Goal: Answer question/provide support: Share knowledge or assist other users

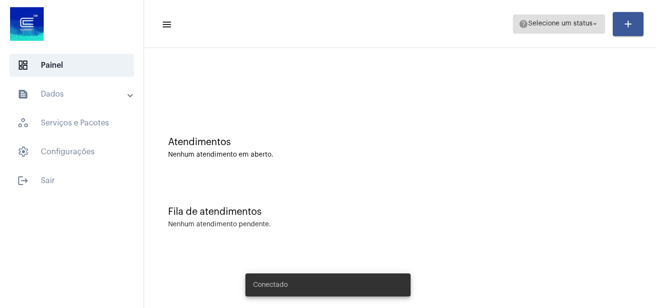
click at [589, 25] on span "Selecione um status" at bounding box center [560, 24] width 64 height 7
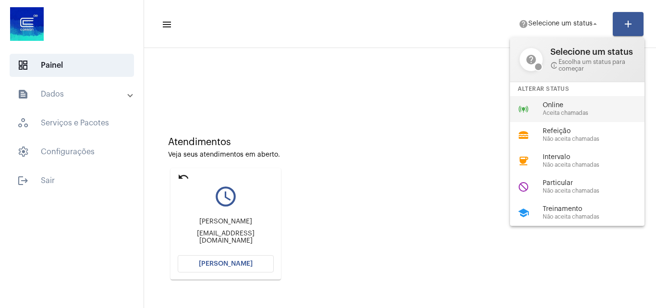
click at [578, 114] on span "Aceita chamadas" at bounding box center [597, 113] width 109 height 6
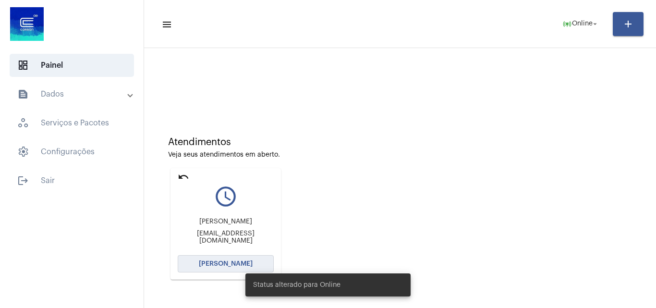
click at [233, 265] on span "[PERSON_NAME]" at bounding box center [226, 263] width 54 height 7
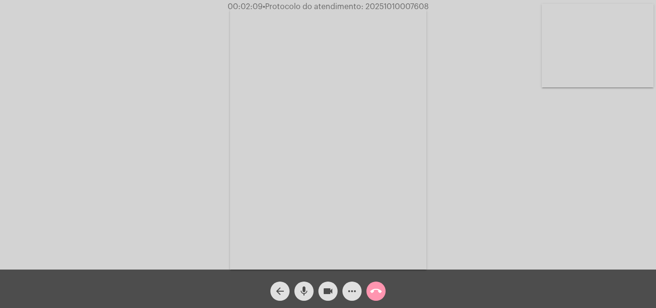
click at [382, 291] on button "call_end" at bounding box center [375, 290] width 19 height 19
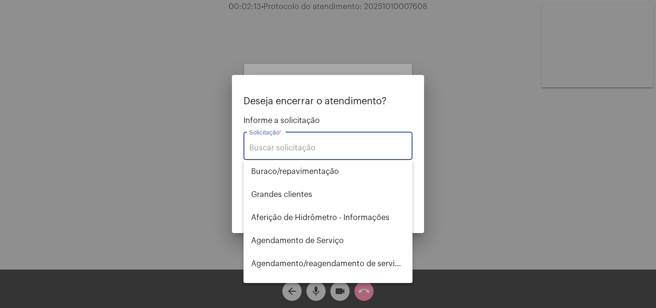
type input "l"
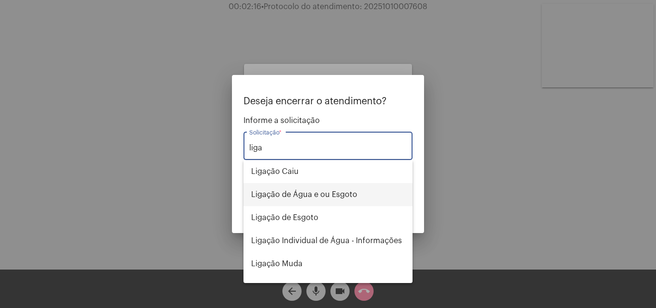
click at [347, 194] on span "Ligação de Água e ou Esgoto" at bounding box center [328, 194] width 154 height 23
type input "Ligação de Água e ou Esgoto"
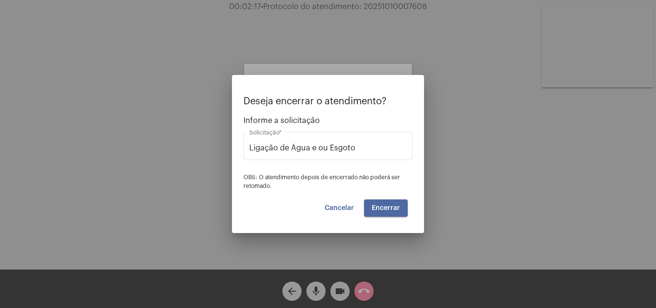
click at [378, 205] on span "Encerrar" at bounding box center [386, 208] width 28 height 7
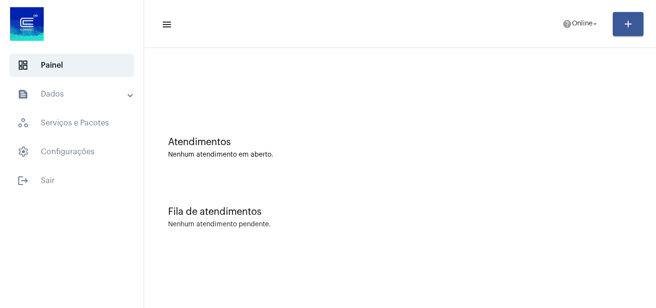
click at [572, 36] on mat-toolbar-row "menu help Online arrow_drop_down add" at bounding box center [400, 24] width 512 height 31
click at [570, 28] on span "help Online arrow_drop_down" at bounding box center [580, 23] width 37 height 17
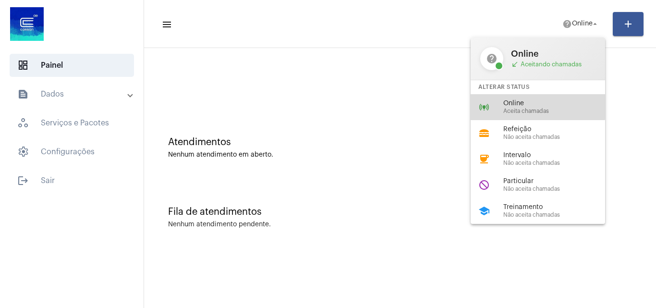
click at [509, 97] on div "online_prediction Online Aceita chamadas" at bounding box center [545, 107] width 150 height 26
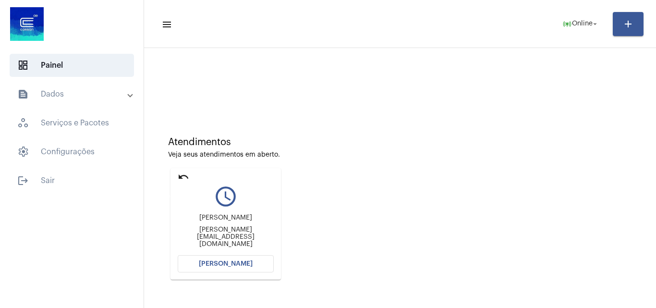
click at [183, 175] on mat-icon "undo" at bounding box center [184, 177] width 12 height 12
click at [249, 259] on button "[PERSON_NAME]" at bounding box center [226, 263] width 96 height 17
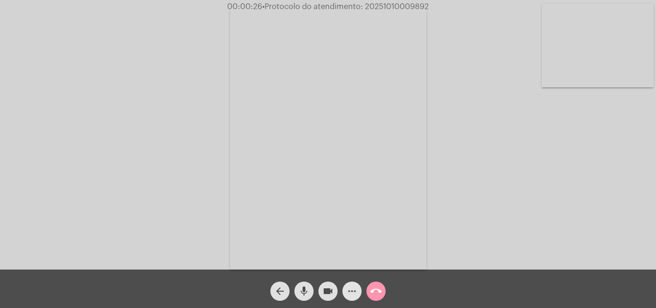
click at [350, 292] on mat-icon "more_horiz" at bounding box center [352, 291] width 12 height 12
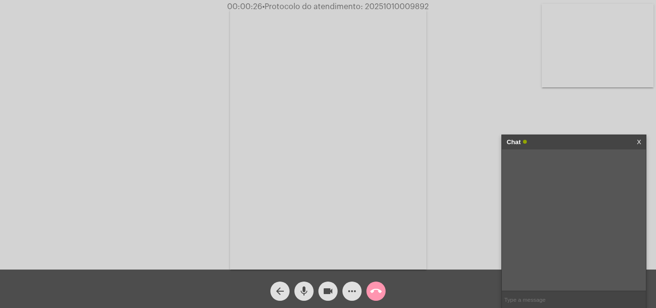
click at [543, 298] on input "text" at bounding box center [574, 299] width 144 height 17
click at [330, 285] on mat-icon "videocam" at bounding box center [328, 291] width 12 height 12
click at [308, 287] on mat-icon "mic" at bounding box center [304, 291] width 12 height 12
click at [310, 285] on button "mic_off" at bounding box center [303, 290] width 19 height 19
click at [324, 289] on mat-icon "videocam_off" at bounding box center [328, 291] width 12 height 12
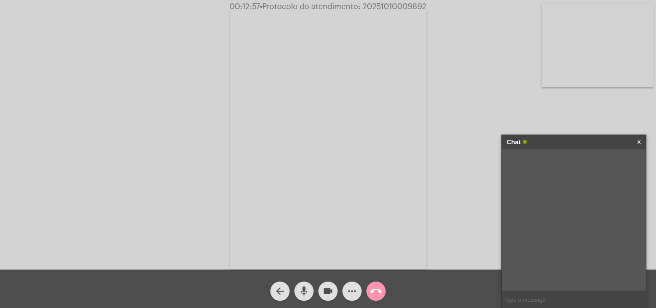
click at [551, 300] on input "text" at bounding box center [574, 299] width 144 height 17
click at [517, 300] on input "text" at bounding box center [574, 299] width 144 height 17
click at [527, 305] on input "text" at bounding box center [574, 299] width 144 height 17
click at [375, 293] on mat-icon "call_end" at bounding box center [376, 291] width 12 height 12
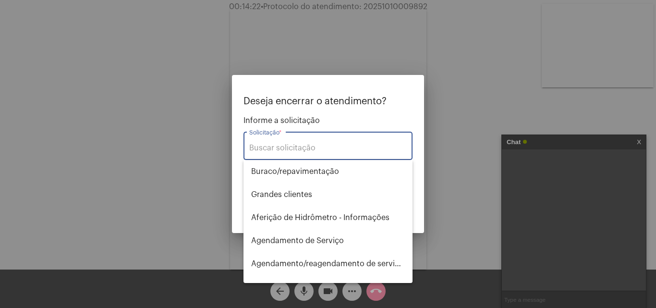
click at [334, 145] on input "Solicitação *" at bounding box center [327, 148] width 157 height 9
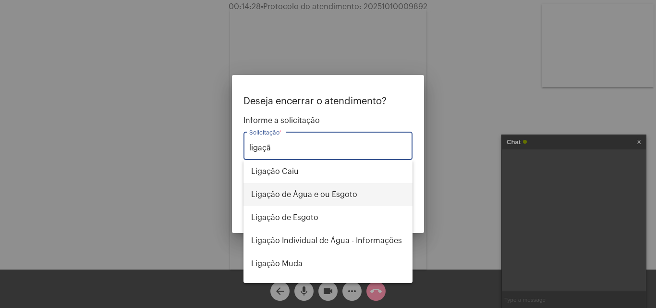
click at [354, 192] on span "Ligação de Água e ou Esgoto" at bounding box center [328, 194] width 154 height 23
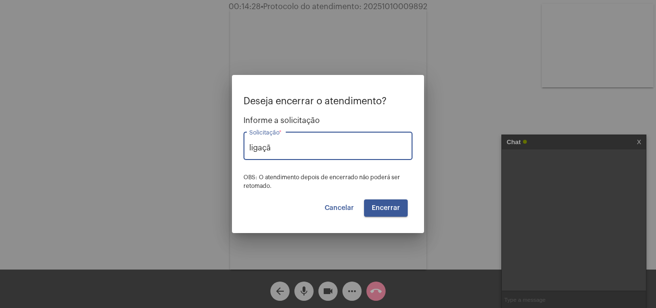
type input "Ligação de Água e ou Esgoto"
click at [383, 211] on span "Encerrar" at bounding box center [386, 208] width 28 height 7
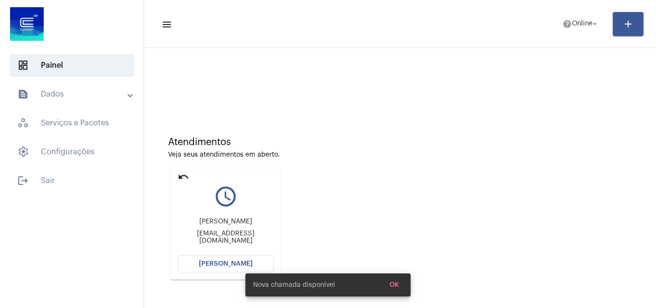
click at [235, 263] on div "Nova chamada disponível OK" at bounding box center [328, 285] width 188 height 46
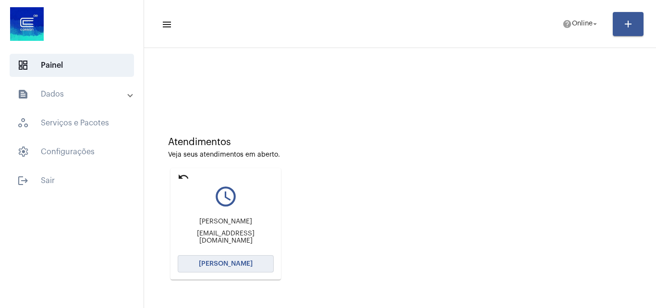
click at [242, 260] on span "[PERSON_NAME]" at bounding box center [226, 263] width 54 height 7
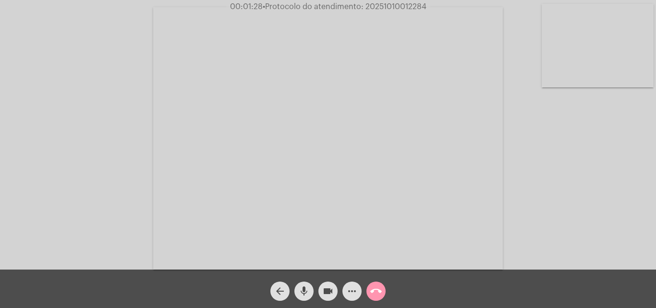
click at [357, 291] on mat-icon "more_horiz" at bounding box center [352, 291] width 12 height 12
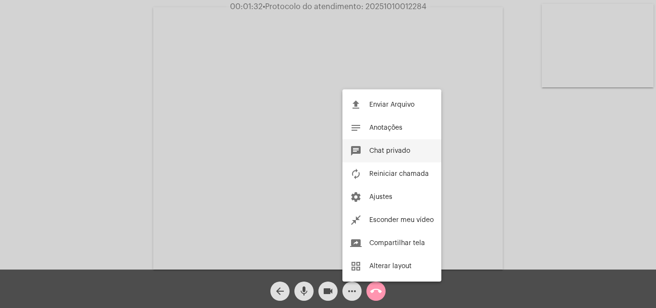
click at [413, 154] on button "chat Chat privado" at bounding box center [391, 150] width 99 height 23
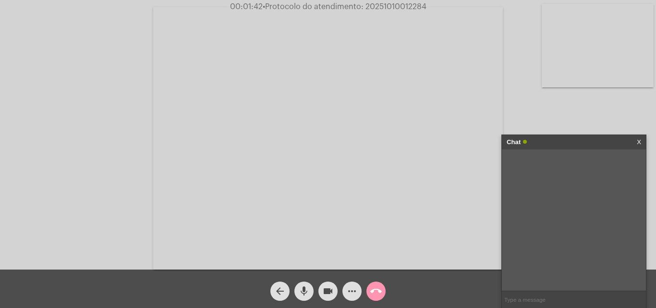
click at [578, 306] on input "text" at bounding box center [574, 299] width 144 height 17
click at [511, 303] on input "text" at bounding box center [574, 299] width 144 height 17
click at [367, 287] on button "call_end" at bounding box center [375, 290] width 19 height 19
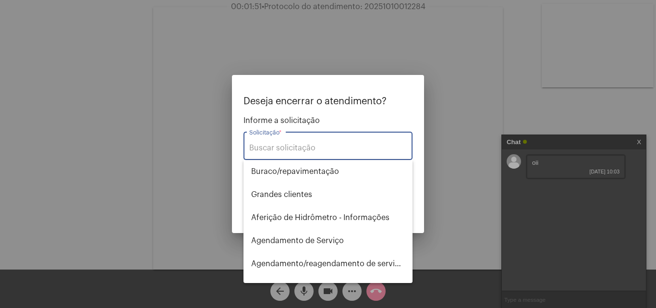
click at [330, 156] on div "Solicitação *" at bounding box center [327, 145] width 157 height 30
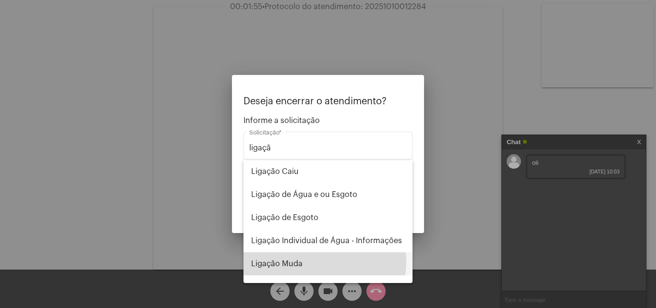
click at [298, 260] on span "Ligação Muda" at bounding box center [328, 263] width 154 height 23
type input "Ligação Muda"
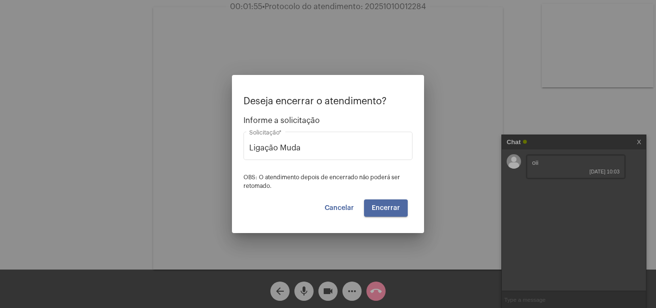
click at [379, 208] on span "Encerrar" at bounding box center [386, 208] width 28 height 7
click at [387, 208] on span "Encerrar" at bounding box center [386, 208] width 28 height 7
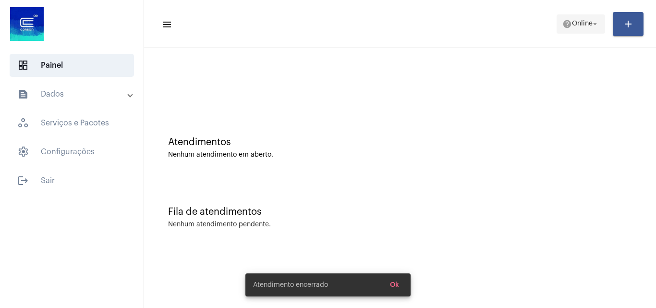
click at [575, 24] on span "Online" at bounding box center [582, 24] width 21 height 7
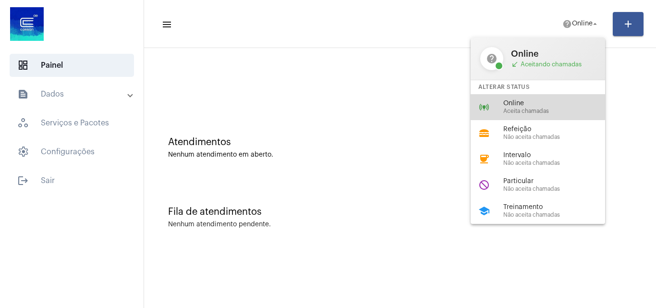
click at [523, 98] on div "online_prediction Online Aceita chamadas" at bounding box center [545, 107] width 150 height 26
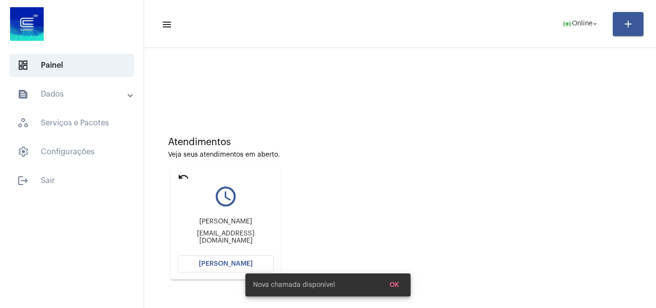
click at [233, 260] on span "[PERSON_NAME]" at bounding box center [226, 263] width 54 height 7
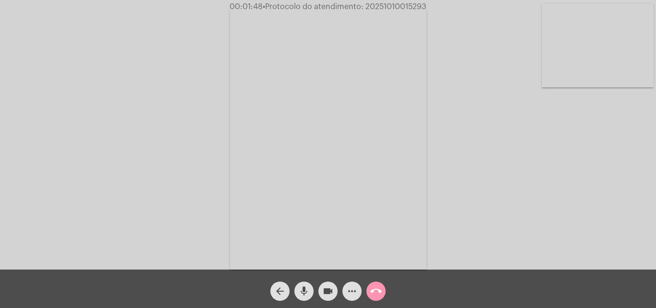
drag, startPoint x: 323, startPoint y: 294, endPoint x: 314, endPoint y: 295, distance: 8.7
click at [323, 294] on mat-icon "videocam" at bounding box center [328, 291] width 12 height 12
click at [307, 295] on mat-icon "mic" at bounding box center [304, 291] width 12 height 12
click at [303, 293] on mat-icon "mic_off" at bounding box center [304, 291] width 12 height 12
click at [327, 289] on mat-icon "videocam_off" at bounding box center [328, 291] width 12 height 12
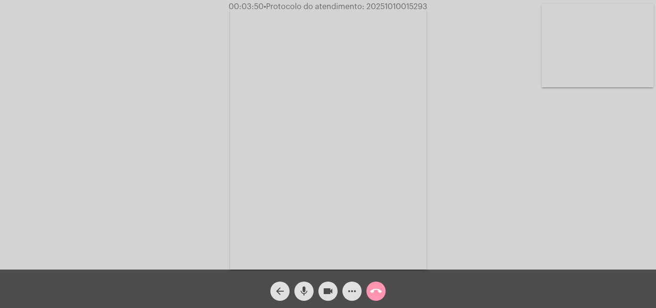
click at [377, 289] on mat-icon "call_end" at bounding box center [376, 291] width 12 height 12
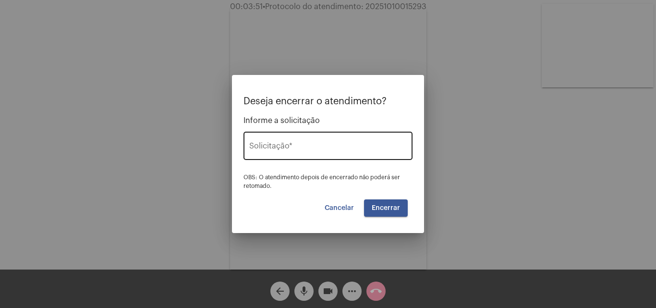
click at [328, 150] on input "Solicitação *" at bounding box center [327, 148] width 157 height 9
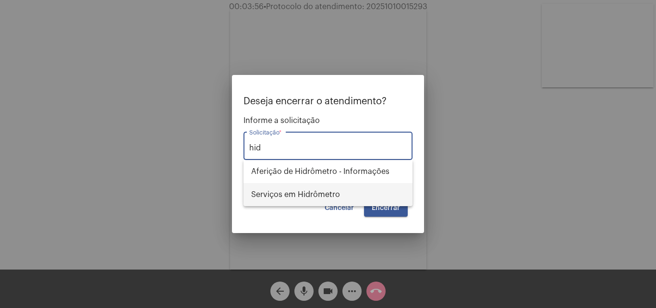
click at [323, 192] on span "Serviços em Hidrômetro" at bounding box center [328, 194] width 154 height 23
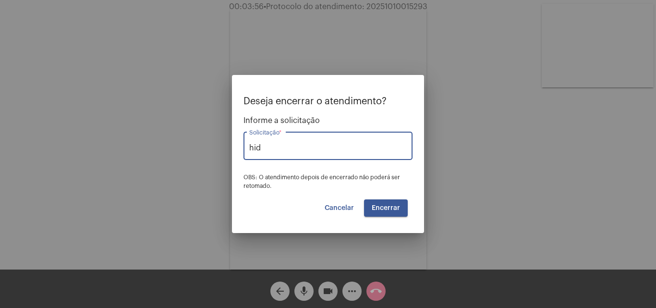
type input "Serviços em Hidrômetro"
click at [371, 214] on button "Encerrar" at bounding box center [386, 207] width 44 height 17
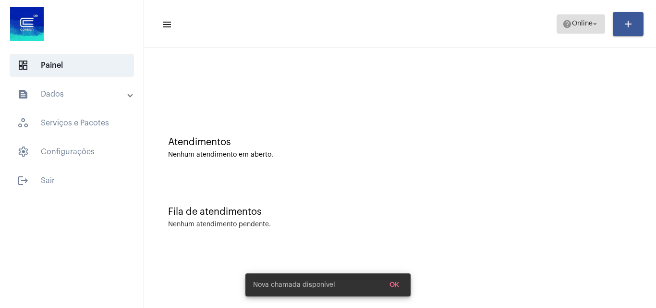
click at [584, 28] on span "help Online arrow_drop_down" at bounding box center [580, 23] width 37 height 17
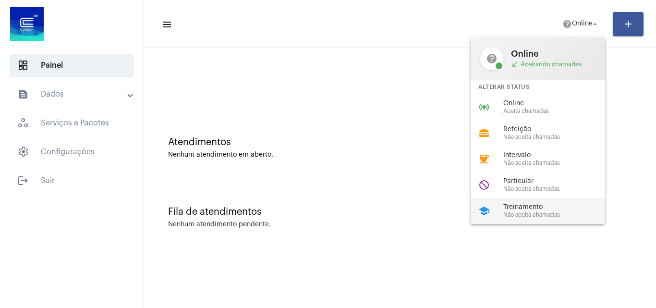
click at [567, 204] on span "Treinamento" at bounding box center [557, 207] width 109 height 7
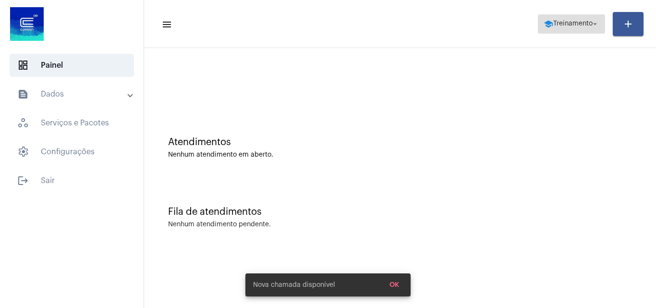
click at [564, 25] on span "Treinamento" at bounding box center [572, 24] width 39 height 7
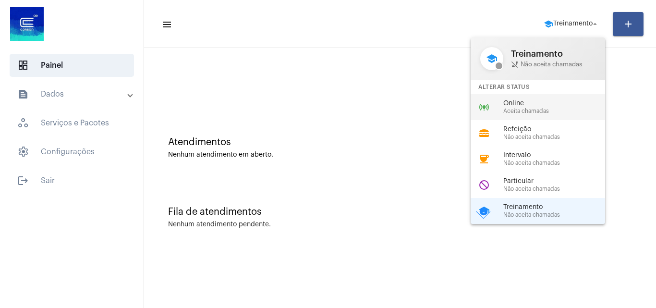
click at [537, 102] on span "Online" at bounding box center [557, 103] width 109 height 7
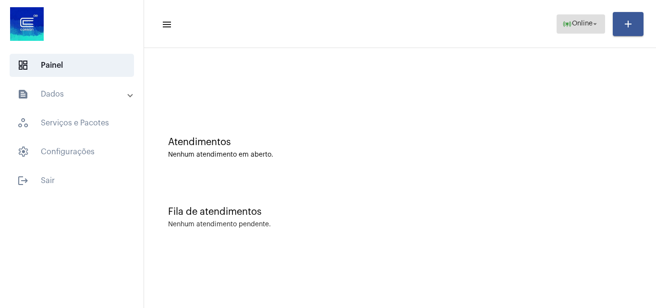
click at [579, 22] on span "Online" at bounding box center [582, 24] width 21 height 7
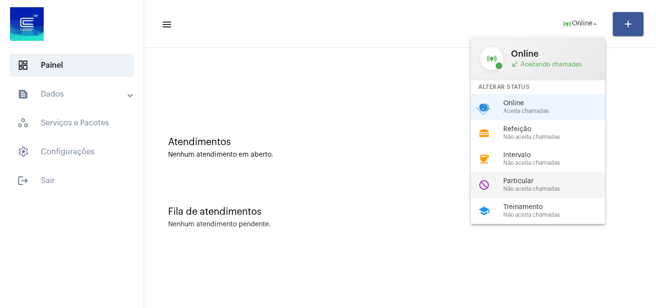
click at [552, 189] on span "Não aceita chamadas" at bounding box center [557, 189] width 109 height 6
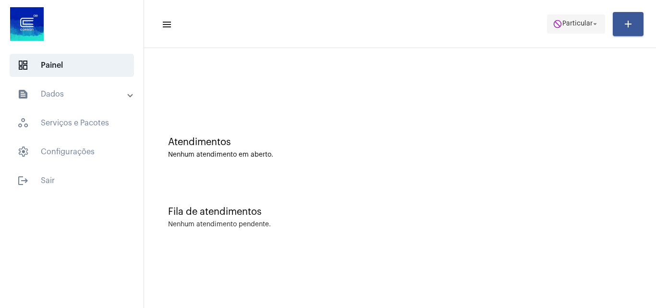
click at [554, 22] on mat-icon "do_not_disturb" at bounding box center [558, 24] width 10 height 10
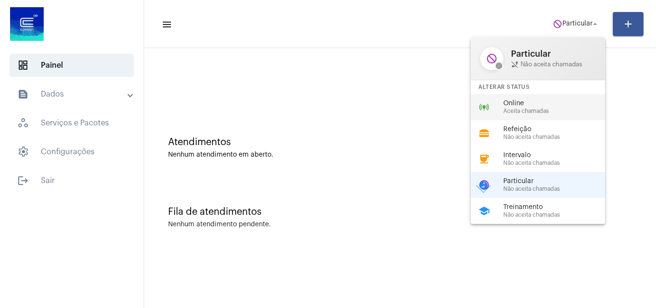
click at [523, 114] on div "online_prediction Online Aceita chamadas" at bounding box center [545, 107] width 150 height 26
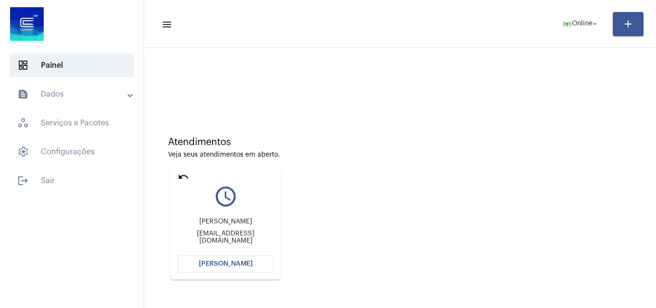
click at [237, 260] on span "[PERSON_NAME]" at bounding box center [226, 263] width 54 height 7
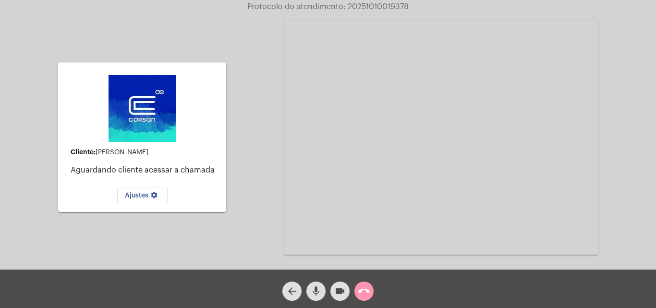
click at [373, 289] on div "call_end" at bounding box center [364, 289] width 24 height 24
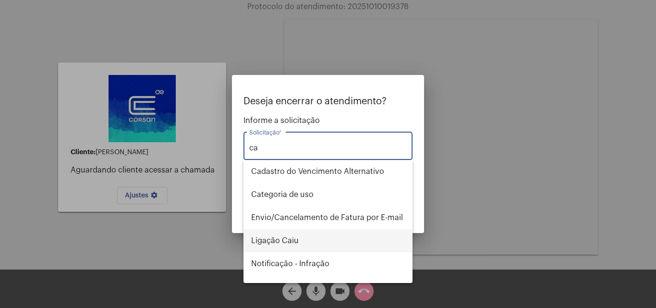
click at [300, 237] on span "Ligação Caiu" at bounding box center [328, 240] width 154 height 23
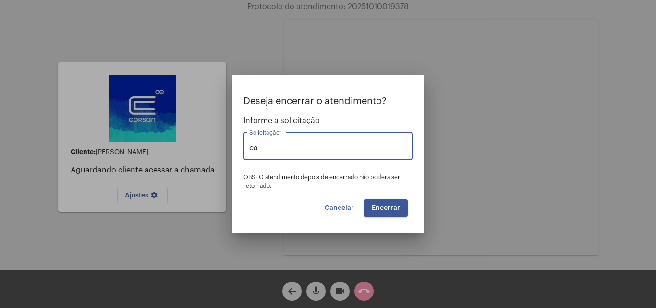
type input "Ligação Caiu"
click at [387, 211] on button "Encerrar" at bounding box center [386, 207] width 44 height 17
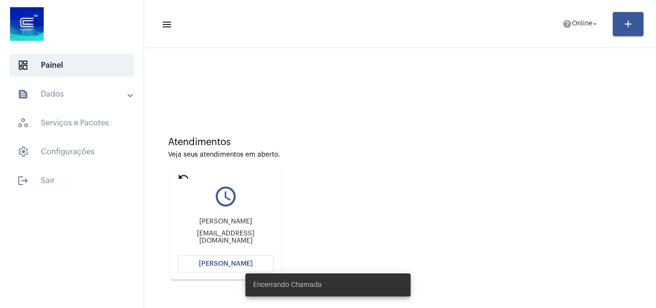
click at [223, 261] on span "[PERSON_NAME]" at bounding box center [226, 263] width 54 height 7
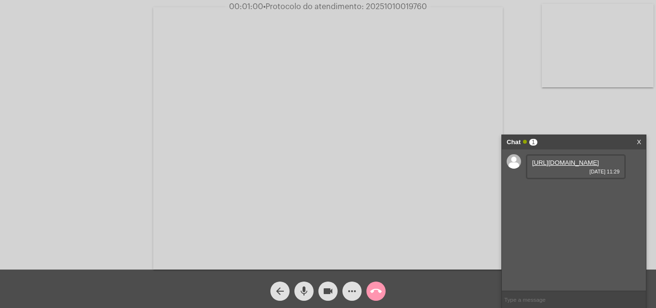
click at [574, 166] on link "[URL][DOMAIN_NAME]" at bounding box center [565, 162] width 67 height 7
click at [326, 290] on mat-icon "videocam" at bounding box center [328, 291] width 12 height 12
click at [312, 290] on button "mic" at bounding box center [303, 290] width 19 height 19
click at [526, 306] on input "text" at bounding box center [574, 299] width 144 height 17
click at [307, 288] on mat-icon "mic_off" at bounding box center [304, 291] width 12 height 12
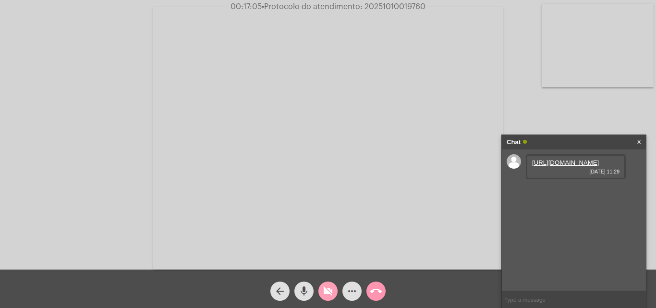
click at [324, 292] on mat-icon "videocam_off" at bounding box center [328, 291] width 12 height 12
drag, startPoint x: 553, startPoint y: 210, endPoint x: 531, endPoint y: 212, distance: 21.2
click at [531, 206] on div "531189 [DATE] 11:45" at bounding box center [576, 193] width 100 height 25
click at [530, 297] on input "text" at bounding box center [574, 299] width 144 height 17
click at [359, 291] on button "more_horiz" at bounding box center [351, 290] width 19 height 19
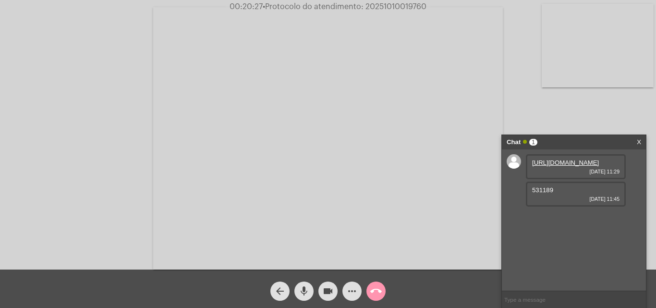
click at [524, 300] on input "text" at bounding box center [574, 299] width 144 height 17
click at [347, 295] on mat-icon "more_horiz" at bounding box center [352, 291] width 12 height 12
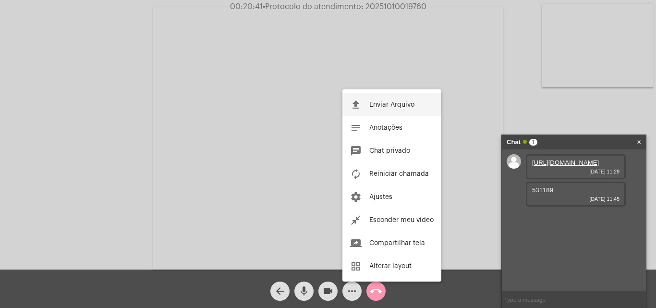
click at [384, 107] on span "Enviar Arquivo" at bounding box center [391, 104] width 45 height 7
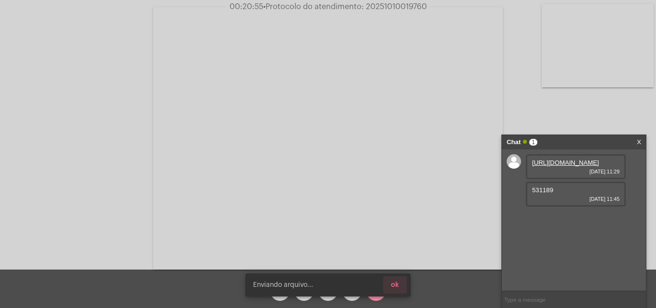
click at [397, 288] on span "ok" at bounding box center [395, 284] width 8 height 7
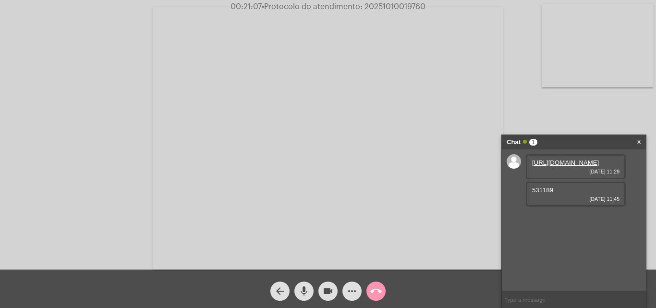
click at [538, 299] on input "text" at bounding box center [574, 299] width 144 height 17
click at [355, 287] on mat-icon "more_horiz" at bounding box center [352, 291] width 12 height 12
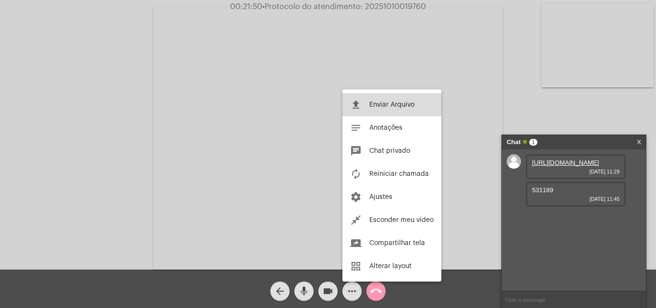
click at [391, 101] on span "Enviar Arquivo" at bounding box center [391, 104] width 45 height 7
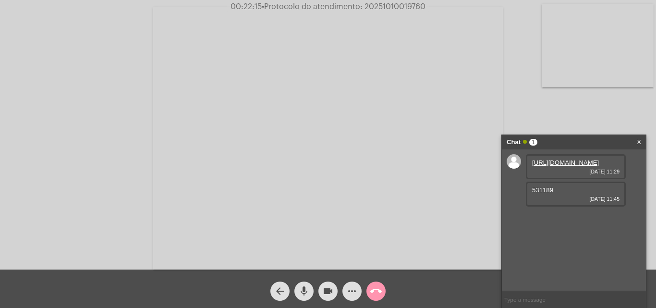
click at [546, 300] on input "text" at bounding box center [574, 299] width 144 height 17
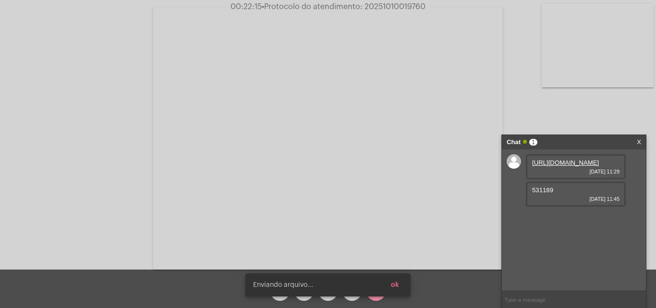
click at [547, 301] on input "text" at bounding box center [574, 299] width 144 height 17
click at [537, 296] on input "text" at bounding box center [574, 299] width 144 height 17
click at [393, 283] on span "ok" at bounding box center [395, 284] width 8 height 7
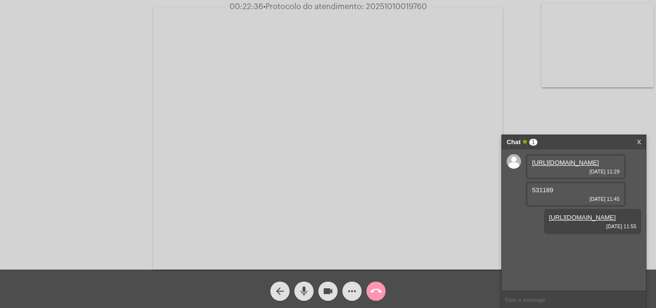
click at [518, 298] on input "text" at bounding box center [574, 299] width 144 height 17
click at [517, 297] on input "text" at bounding box center [574, 299] width 144 height 17
click at [572, 298] on input "text" at bounding box center [574, 299] width 144 height 17
click at [522, 301] on input "text" at bounding box center [574, 299] width 144 height 17
click at [533, 294] on input "text" at bounding box center [574, 299] width 144 height 17
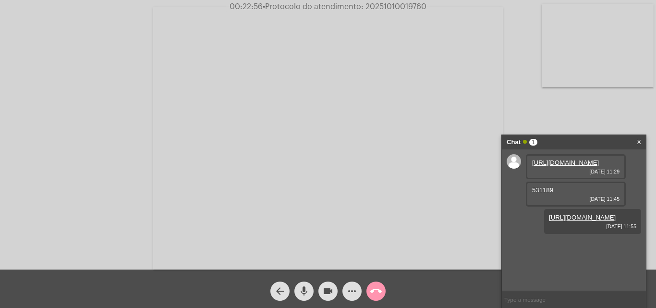
click at [529, 300] on input "text" at bounding box center [574, 299] width 144 height 17
click at [522, 302] on input "text" at bounding box center [574, 299] width 144 height 17
click at [548, 296] on input "text" at bounding box center [574, 299] width 144 height 17
type input "C"
type input "São esses. Perguntei se tu consegue me ouvir."
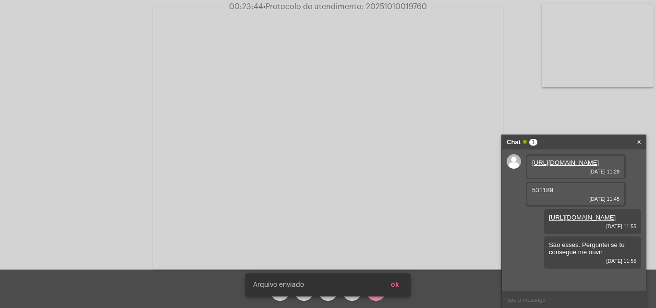
click at [394, 288] on span "ok" at bounding box center [395, 284] width 8 height 7
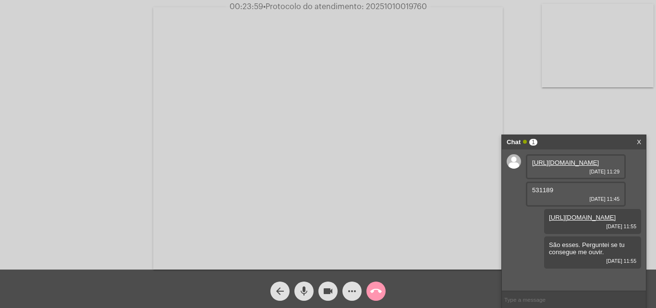
click at [526, 304] on input "text" at bounding box center [574, 299] width 144 height 17
click at [528, 299] on input "text" at bounding box center [574, 299] width 144 height 17
click at [519, 297] on input "text" at bounding box center [574, 299] width 144 height 17
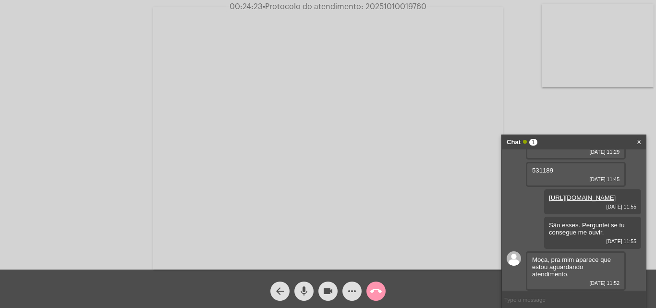
click at [535, 297] on input "text" at bounding box center [574, 299] width 144 height 17
click at [555, 299] on input "text" at bounding box center [574, 299] width 144 height 17
click at [534, 296] on input "text" at bounding box center [574, 299] width 144 height 17
click at [551, 302] on input "text" at bounding box center [574, 299] width 144 height 17
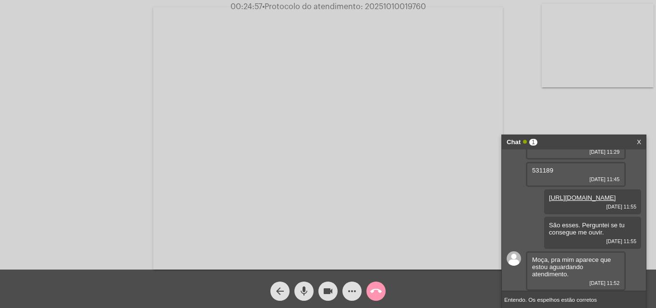
type input "Entendo. Os espelhos estão corretos?"
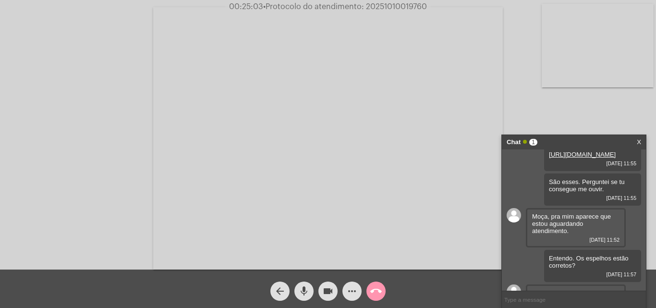
click at [558, 299] on input "text" at bounding box center [574, 299] width 144 height 17
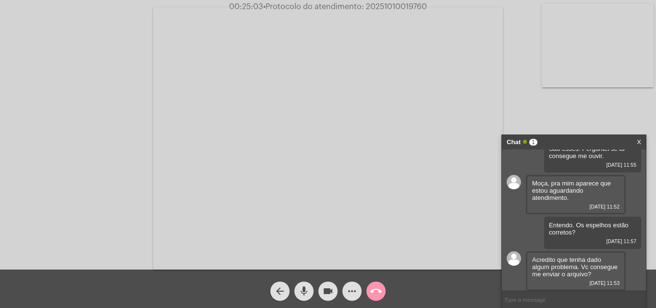
click at [556, 300] on input "text" at bounding box center [574, 299] width 144 height 17
click at [531, 302] on input "text" at bounding box center [574, 299] width 144 height 17
type input "Eu enviei. Não deu para ver também?"
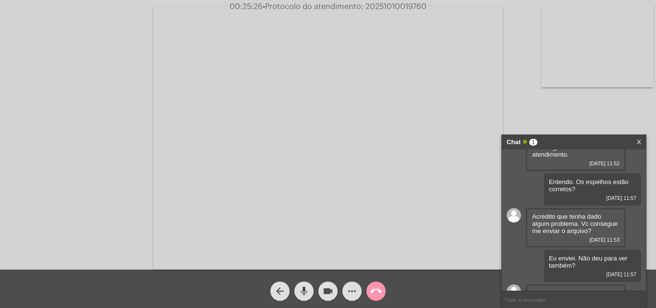
scroll to position [201, 0]
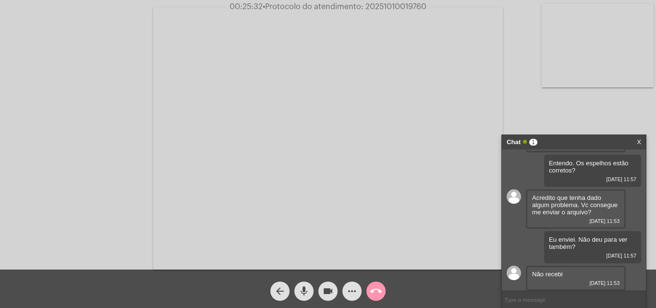
click at [543, 302] on input "text" at bounding box center [574, 299] width 144 height 17
type input "Vou tentar entrar na chamada novamente"
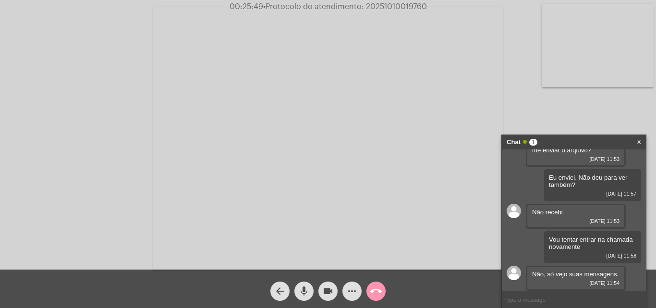
scroll to position [263, 0]
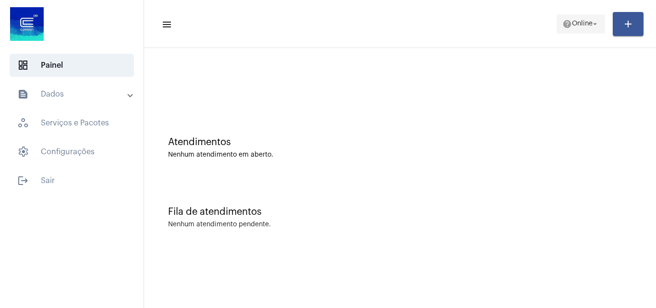
click at [595, 26] on mat-icon "arrow_drop_down" at bounding box center [595, 24] width 9 height 9
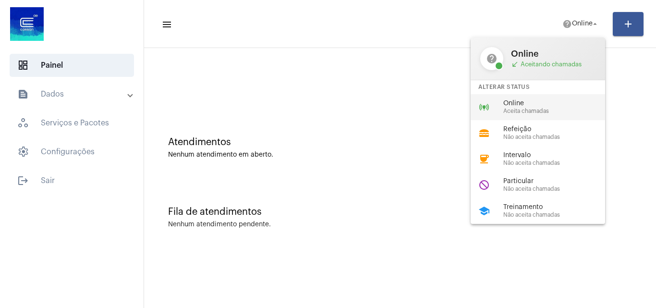
click at [571, 104] on span "Online" at bounding box center [557, 103] width 109 height 7
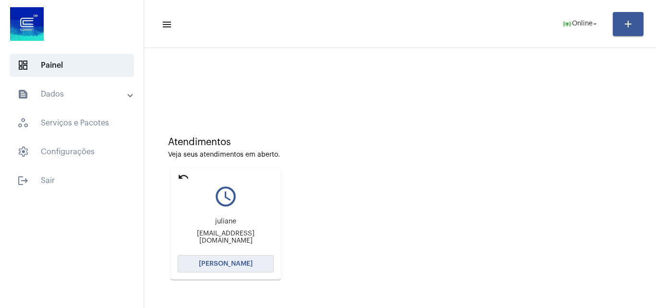
click at [247, 262] on span "[PERSON_NAME]" at bounding box center [226, 263] width 54 height 7
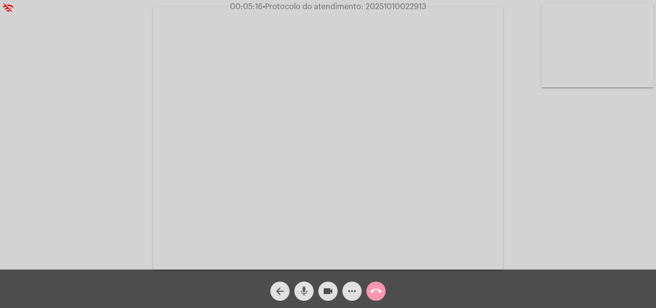
click at [306, 297] on span "mic" at bounding box center [304, 290] width 12 height 19
click at [324, 292] on mat-icon "videocam" at bounding box center [328, 291] width 12 height 12
click at [310, 301] on div "Internet estabilizada" at bounding box center [328, 285] width 188 height 46
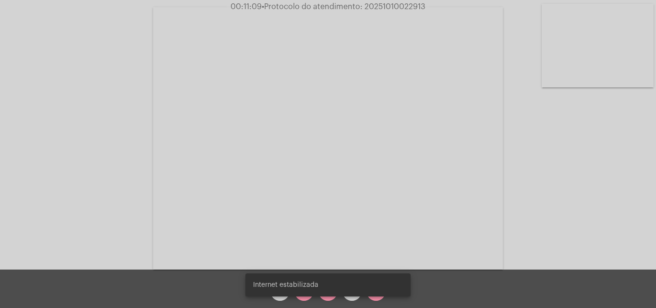
click at [308, 297] on mat-icon "mic_off" at bounding box center [304, 291] width 12 height 12
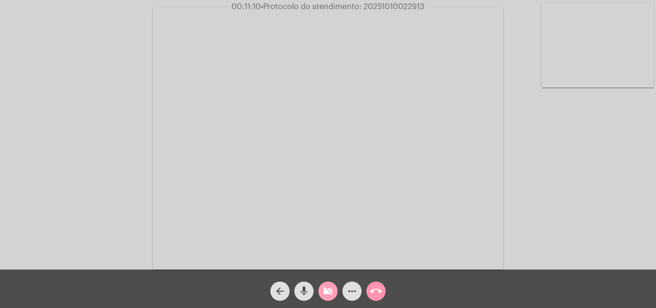
click at [320, 293] on button "videocam_off" at bounding box center [327, 290] width 19 height 19
click at [307, 287] on mat-icon "mic" at bounding box center [304, 291] width 12 height 12
click at [329, 289] on mat-icon "videocam" at bounding box center [328, 291] width 12 height 12
click at [303, 296] on mat-icon "mic_off" at bounding box center [304, 291] width 12 height 12
click at [327, 293] on mat-icon "videocam_off" at bounding box center [328, 291] width 12 height 12
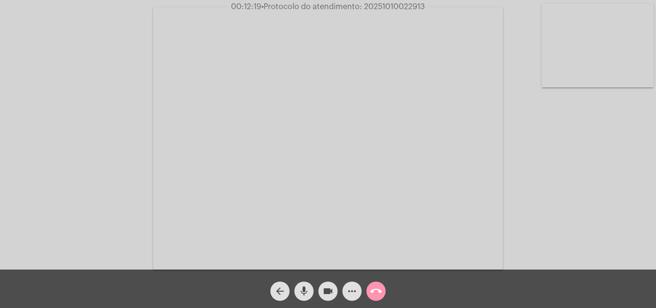
click at [349, 293] on mat-icon "more_horiz" at bounding box center [352, 291] width 12 height 12
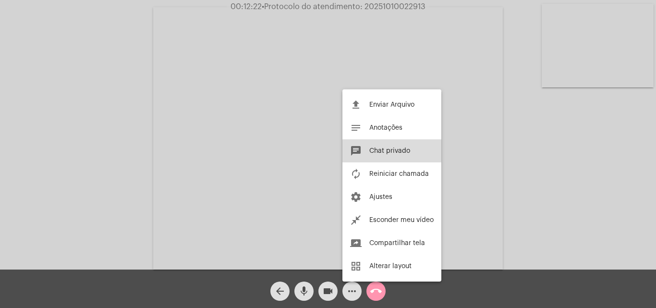
click at [376, 146] on button "chat Chat privado" at bounding box center [391, 150] width 99 height 23
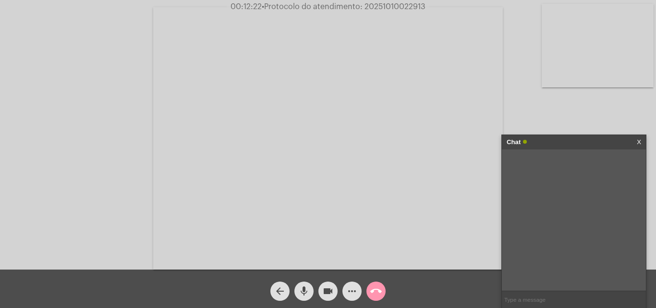
click at [544, 302] on input "text" at bounding box center [574, 299] width 144 height 17
type input "Oi!"
click at [351, 296] on mat-icon "more_horiz" at bounding box center [352, 291] width 12 height 12
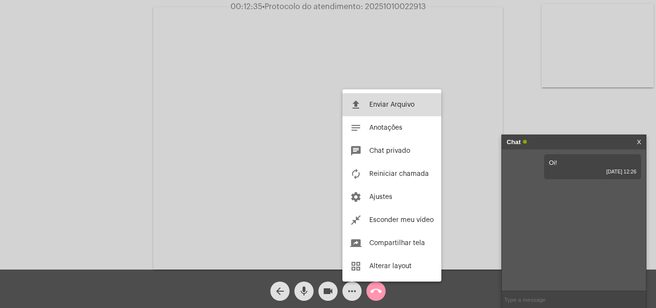
click at [381, 107] on span "Enviar Arquivo" at bounding box center [391, 104] width 45 height 7
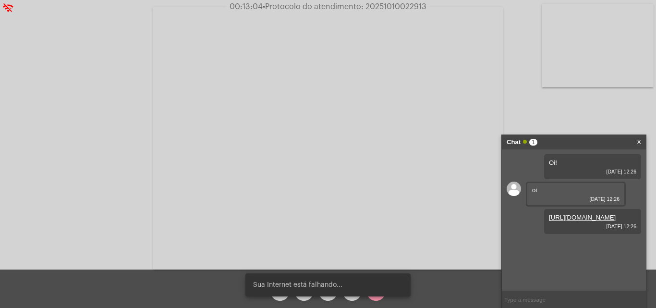
click at [534, 294] on input "text" at bounding box center [574, 299] width 144 height 17
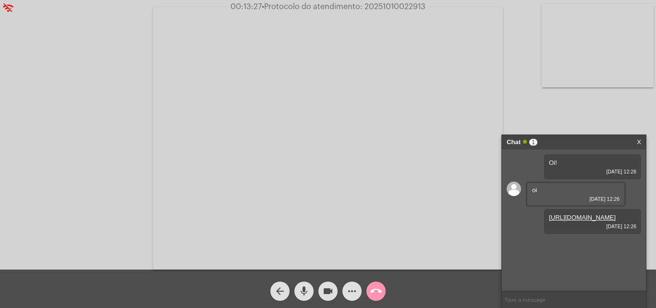
click at [331, 290] on mat-icon "videocam" at bounding box center [328, 291] width 12 height 12
click at [312, 290] on button "mic" at bounding box center [303, 290] width 19 height 19
click at [310, 294] on button "mic_off" at bounding box center [303, 290] width 19 height 19
click at [324, 293] on mat-icon "videocam_off" at bounding box center [328, 291] width 12 height 12
click at [551, 294] on input "text" at bounding box center [574, 299] width 144 height 17
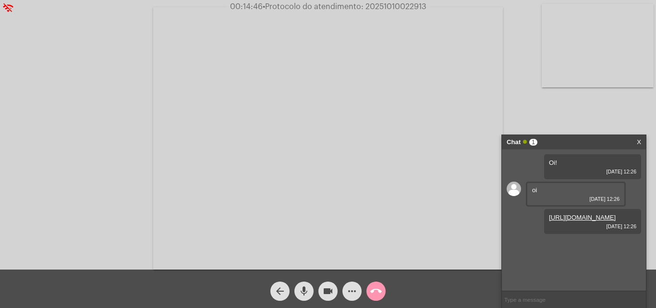
click at [582, 299] on input "text" at bounding box center [574, 299] width 144 height 17
click at [519, 297] on input "text" at bounding box center [574, 299] width 144 height 17
click at [523, 302] on input "text" at bounding box center [574, 299] width 144 height 17
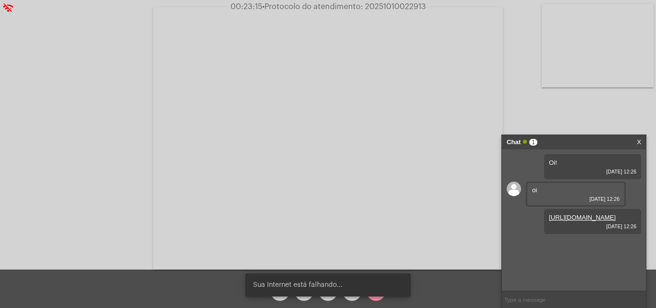
click at [539, 306] on input "text" at bounding box center [574, 299] width 144 height 17
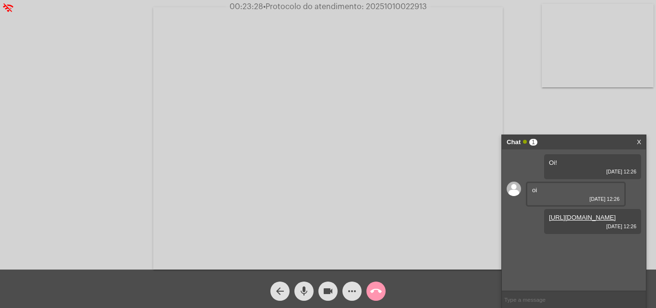
click at [514, 299] on input "text" at bounding box center [574, 299] width 144 height 17
paste input "a tarifa referente ao serviço básico é definida pelo Regulamento dos Serviços d…"
drag, startPoint x: 537, startPoint y: 302, endPoint x: 397, endPoint y: 292, distance: 140.0
click at [397, 292] on app-call "wifi_off 00:23:31 • Protocolo do atendimento: 20251010022913 Acessando Câmera e…" at bounding box center [328, 154] width 656 height 308
click at [509, 300] on input "a tarifa referente ao serviço básico é definida pelo Regulamento dos Serviços d…" at bounding box center [574, 299] width 144 height 17
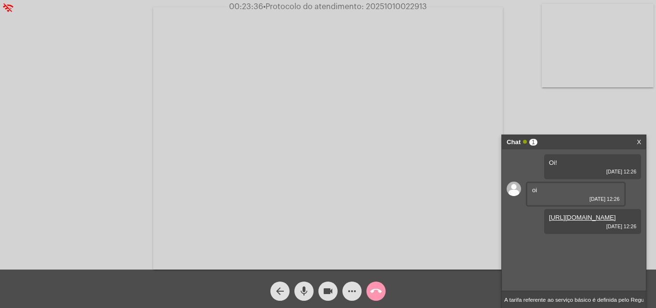
click at [359, 284] on button "more_horiz" at bounding box center [351, 290] width 19 height 19
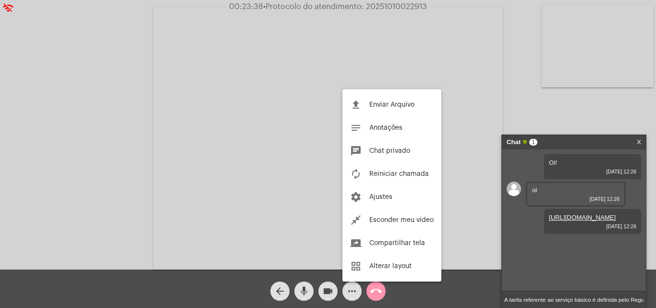
click at [539, 299] on div at bounding box center [328, 154] width 656 height 308
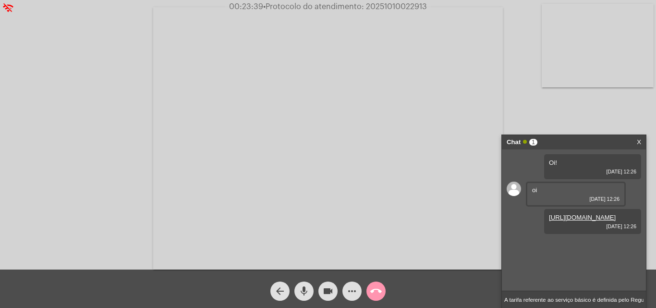
drag, startPoint x: 519, startPoint y: 299, endPoint x: 637, endPoint y: 302, distance: 117.7
click at [655, 298] on app-call "wifi_off 00:23:39 • Protocolo do atendimento: 20251010022913 Acessando Câmera e…" at bounding box center [328, 154] width 656 height 308
click at [626, 302] on input "A tarifa referente ao serviço básico é definida pelo Regulamento dos Serviços d…" at bounding box center [574, 299] width 144 height 17
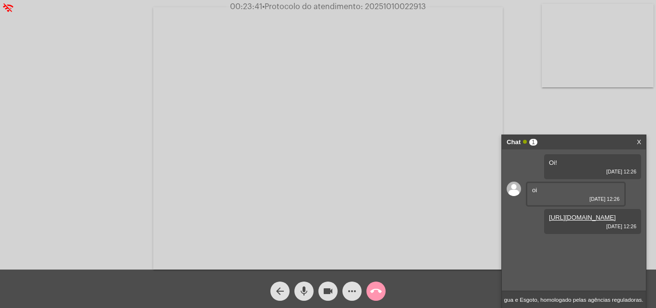
click at [655, 302] on app-call "wifi_off 00:23:41 • Protocolo do atendimento: 20251010022913 Acessando Câmera e…" at bounding box center [328, 154] width 656 height 308
type input "A tarifa referente ao serviço básico é definida pelo Regulamento dos Serviços d…"
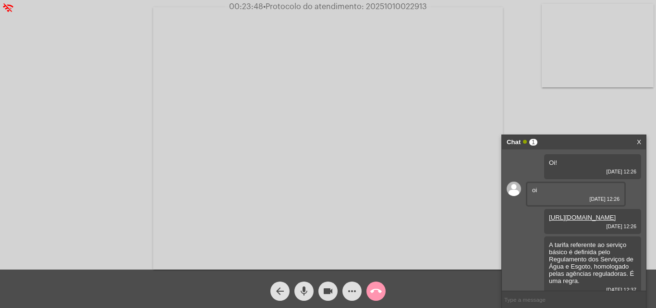
scroll to position [28, 0]
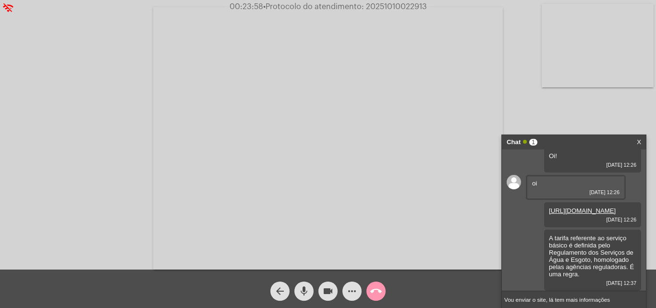
type input "Vou enviar o site, lá tem mais informações."
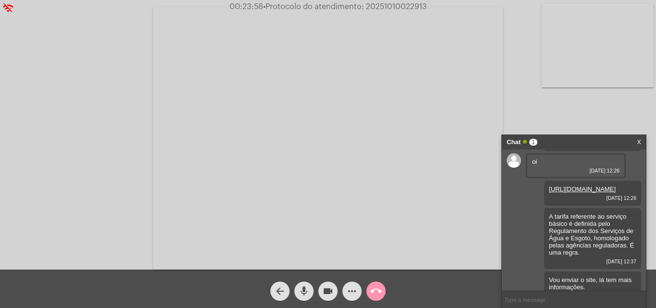
scroll to position [63, 0]
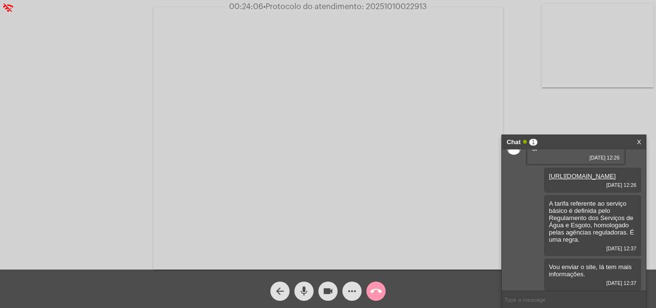
click at [531, 301] on input "text" at bounding box center [574, 299] width 144 height 17
paste input "https://corsan.com.br/"
type input "https://corsan.com.br/"
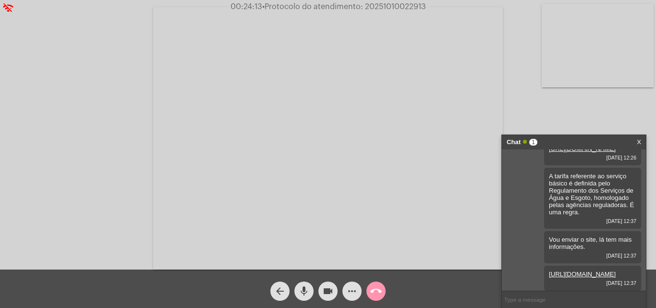
scroll to position [90, 0]
click at [345, 294] on button "more_horiz" at bounding box center [351, 290] width 19 height 19
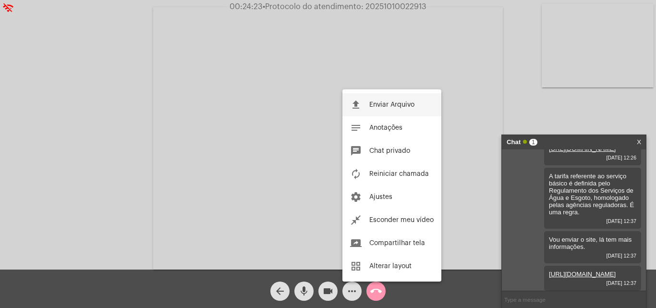
click at [375, 103] on span "Enviar Arquivo" at bounding box center [391, 104] width 45 height 7
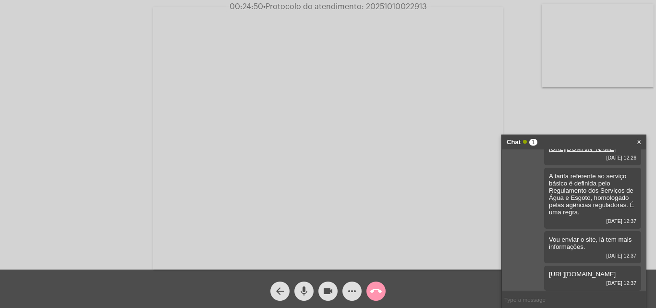
click at [307, 289] on mat-icon "mic" at bounding box center [304, 291] width 12 height 12
click at [330, 295] on mat-icon "videocam" at bounding box center [328, 291] width 12 height 12
click at [563, 304] on input "text" at bounding box center [574, 299] width 144 height 17
click at [309, 298] on span "mic_off" at bounding box center [304, 290] width 12 height 19
click at [329, 293] on mat-icon "videocam_off" at bounding box center [328, 291] width 12 height 12
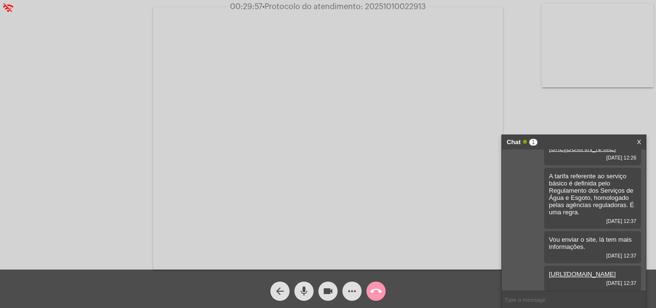
click at [541, 301] on input "text" at bounding box center [574, 299] width 144 height 17
click at [547, 299] on input "text" at bounding box center [574, 299] width 144 height 17
click at [382, 295] on button "call_end" at bounding box center [375, 290] width 19 height 19
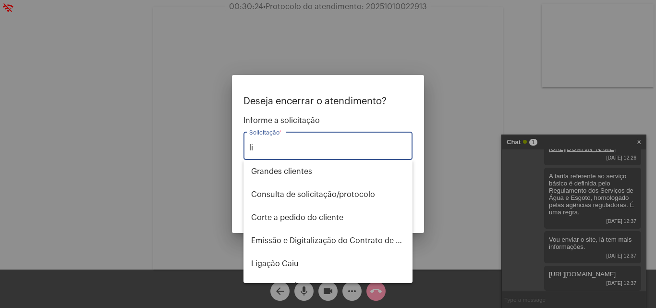
type input "l"
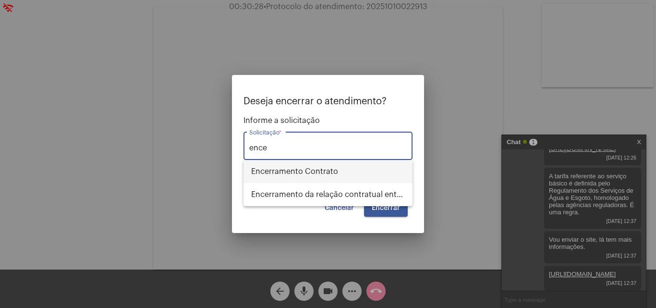
click at [362, 173] on span "Encerramento Contrato" at bounding box center [328, 171] width 154 height 23
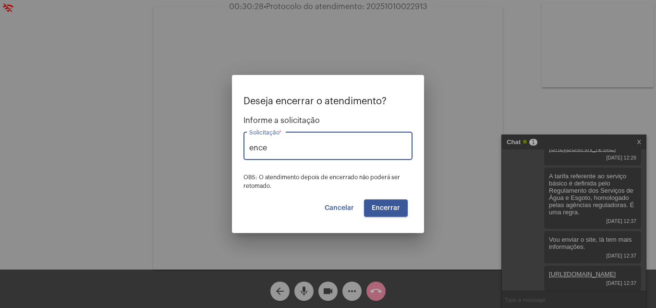
type input "Encerramento Contrato"
click at [385, 207] on span "Encerrar" at bounding box center [386, 208] width 28 height 7
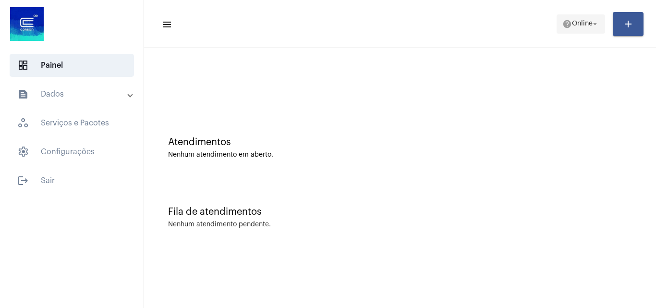
click at [571, 18] on span "help Online arrow_drop_down" at bounding box center [580, 23] width 37 height 17
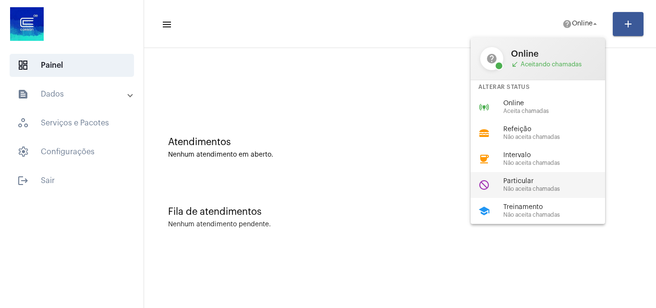
click at [520, 190] on span "Não aceita chamadas" at bounding box center [557, 189] width 109 height 6
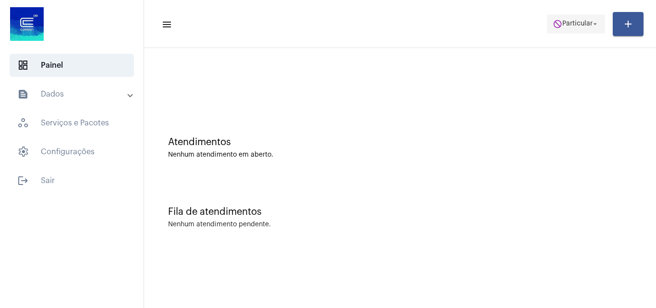
drag, startPoint x: 569, startPoint y: 22, endPoint x: 561, endPoint y: 24, distance: 8.0
click at [568, 22] on span "Particular" at bounding box center [577, 24] width 30 height 7
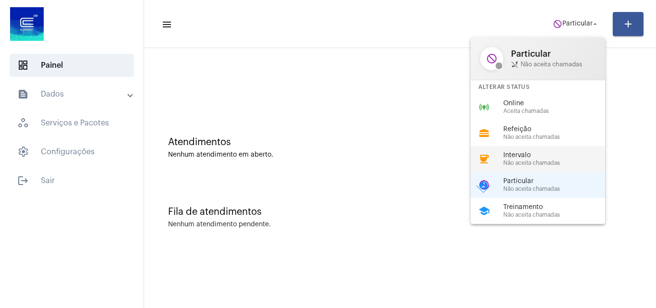
click at [535, 164] on span "Não aceita chamadas" at bounding box center [557, 163] width 109 height 6
